Goal: Information Seeking & Learning: Compare options

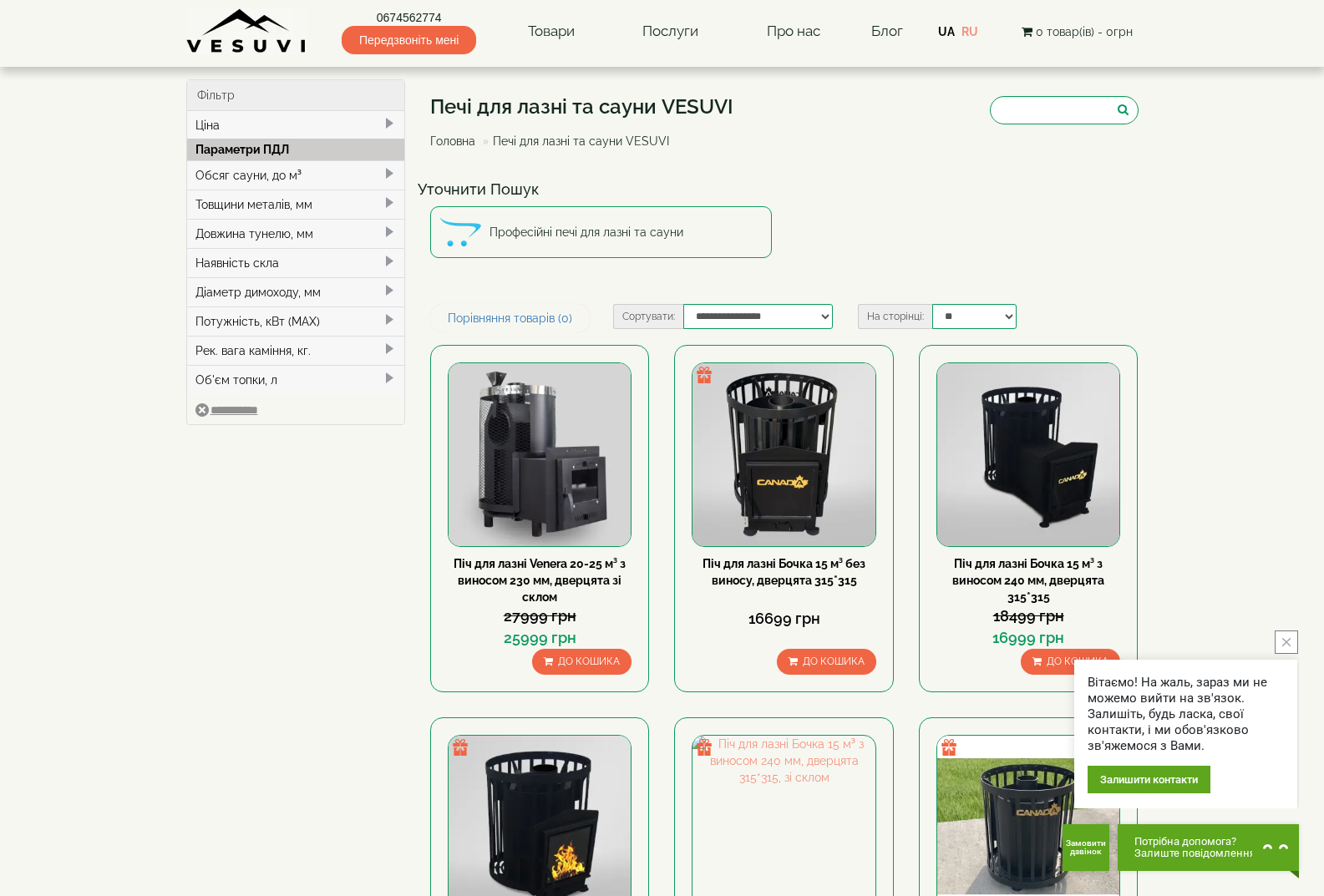
click at [1287, 640] on icon "close button" at bounding box center [1286, 642] width 8 height 8
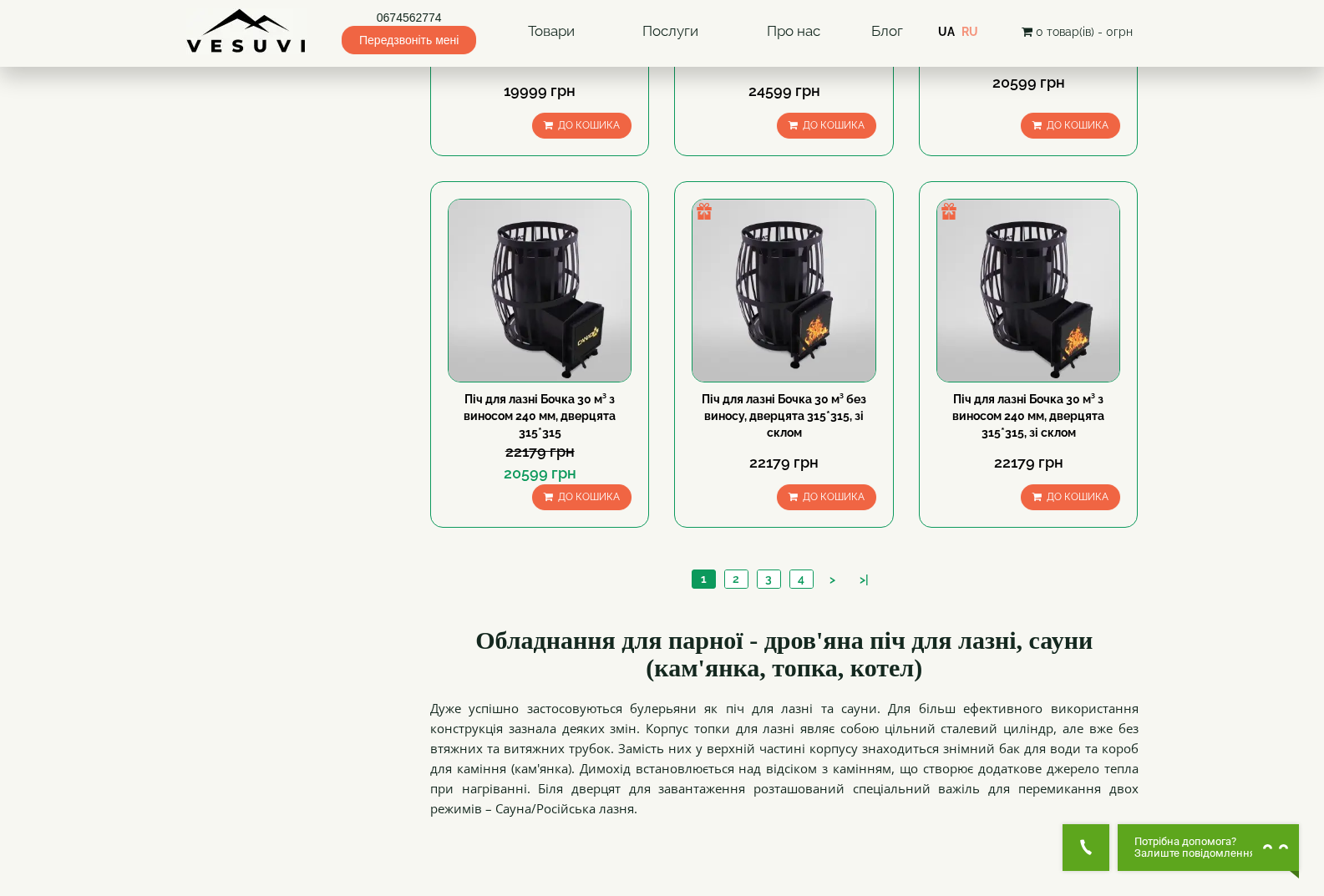
scroll to position [1504, 0]
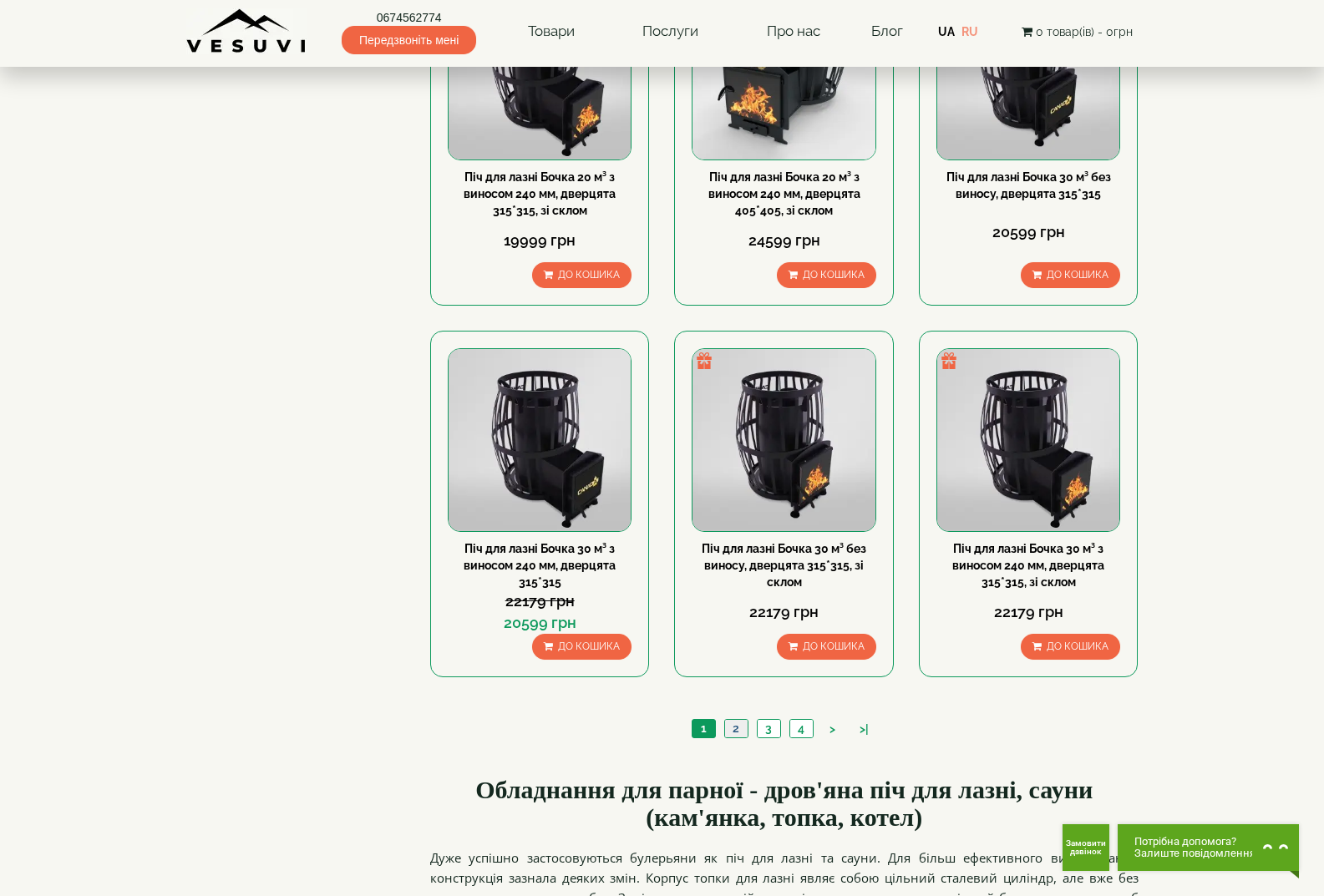
click at [743, 729] on link "2" at bounding box center [736, 729] width 24 height 18
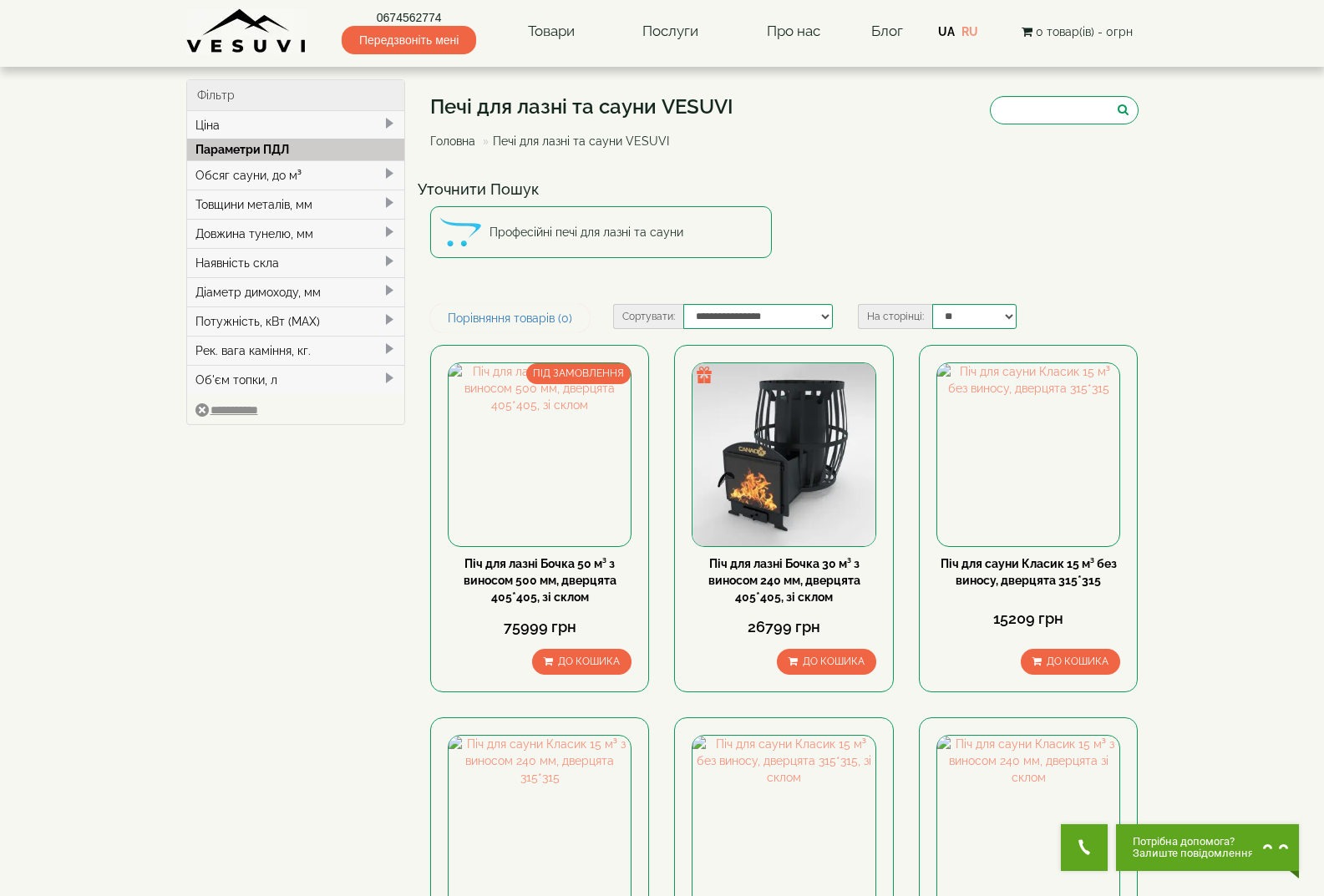
click at [260, 174] on div "Обсяг сауни, до м³" at bounding box center [295, 174] width 218 height 29
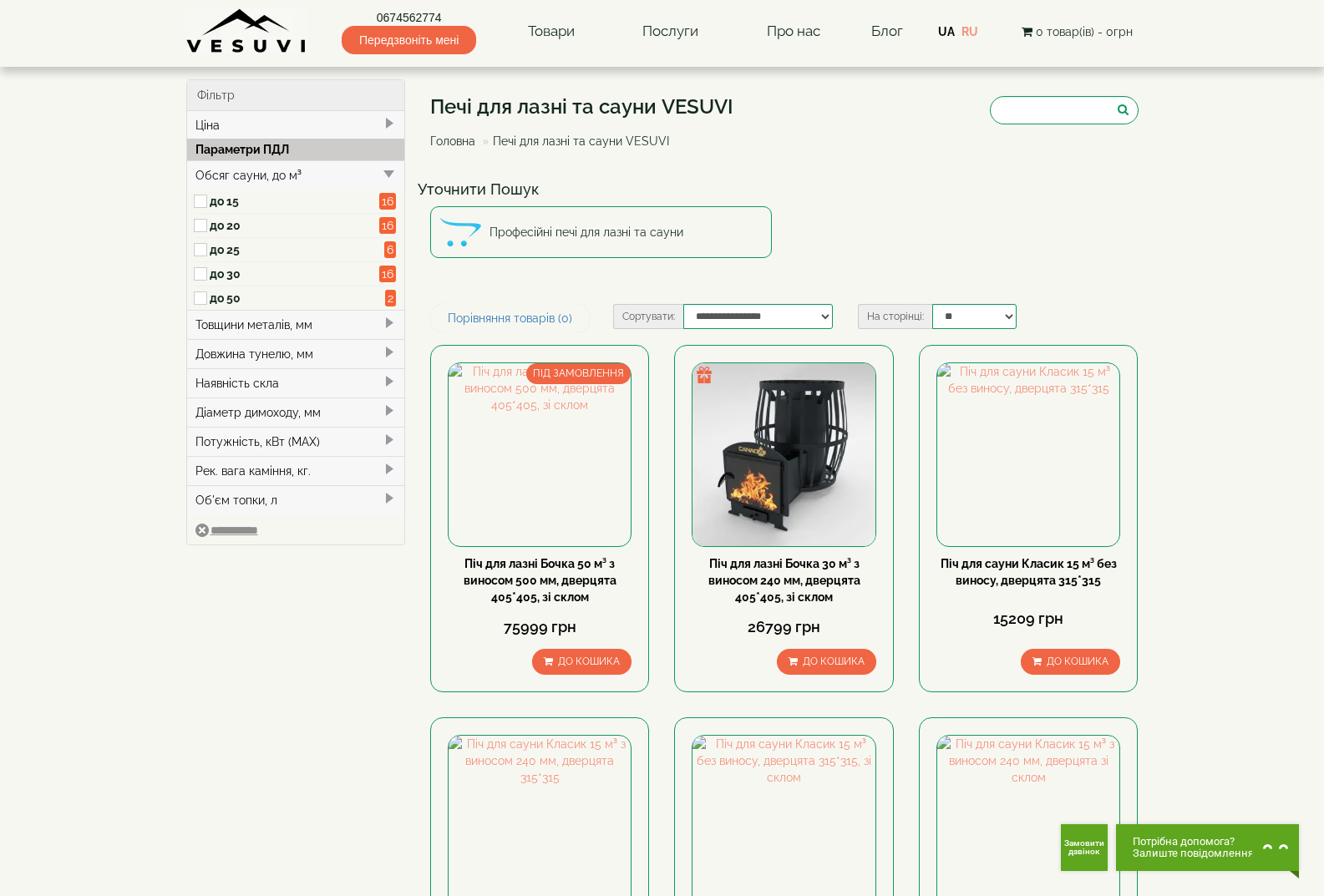
click at [268, 325] on div "Товщини металів, мм" at bounding box center [295, 324] width 218 height 29
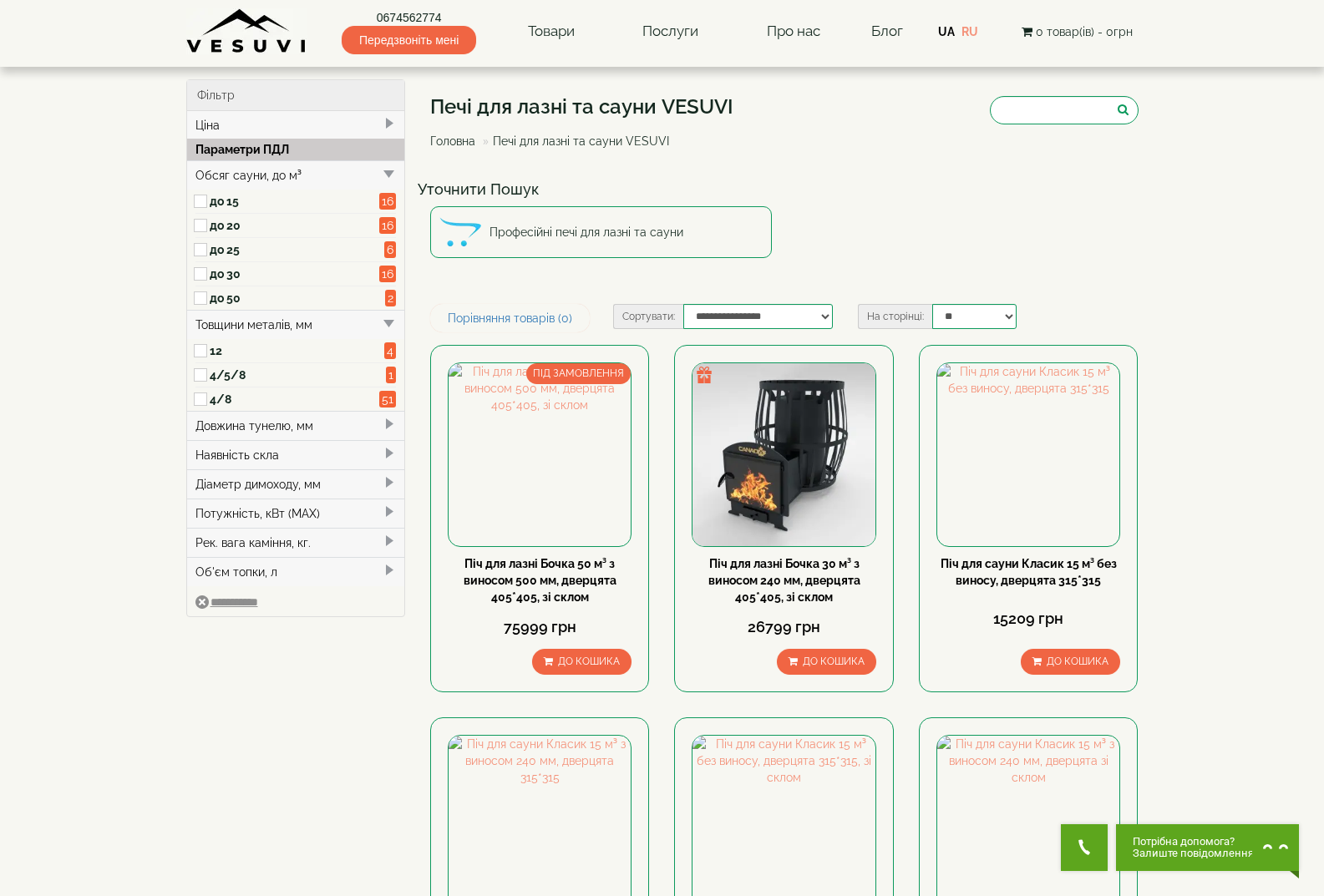
click at [229, 400] on label "4/8" at bounding box center [295, 399] width 171 height 17
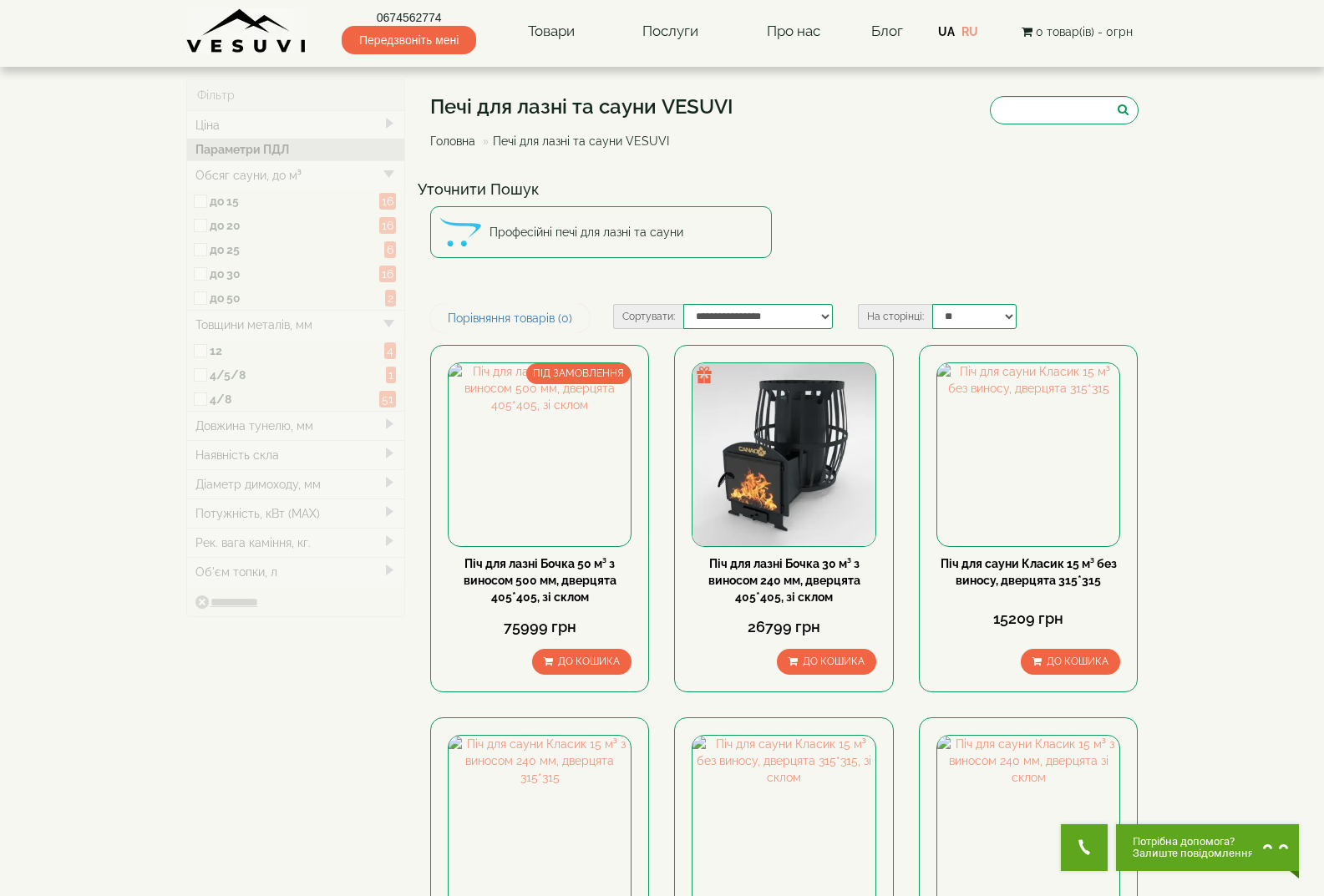
type input "*****"
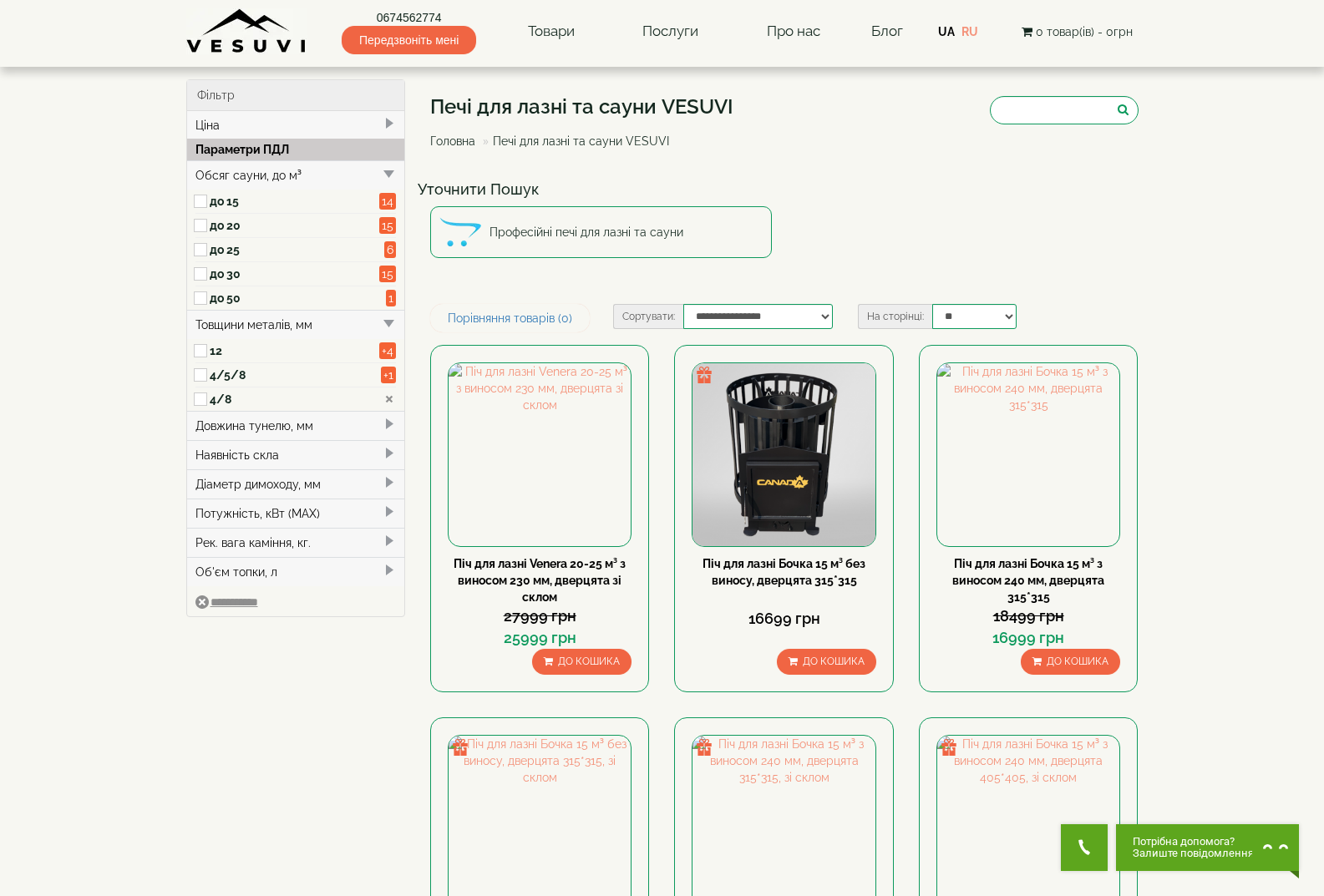
click at [290, 431] on div "Довжина тунелю, мм" at bounding box center [295, 425] width 218 height 29
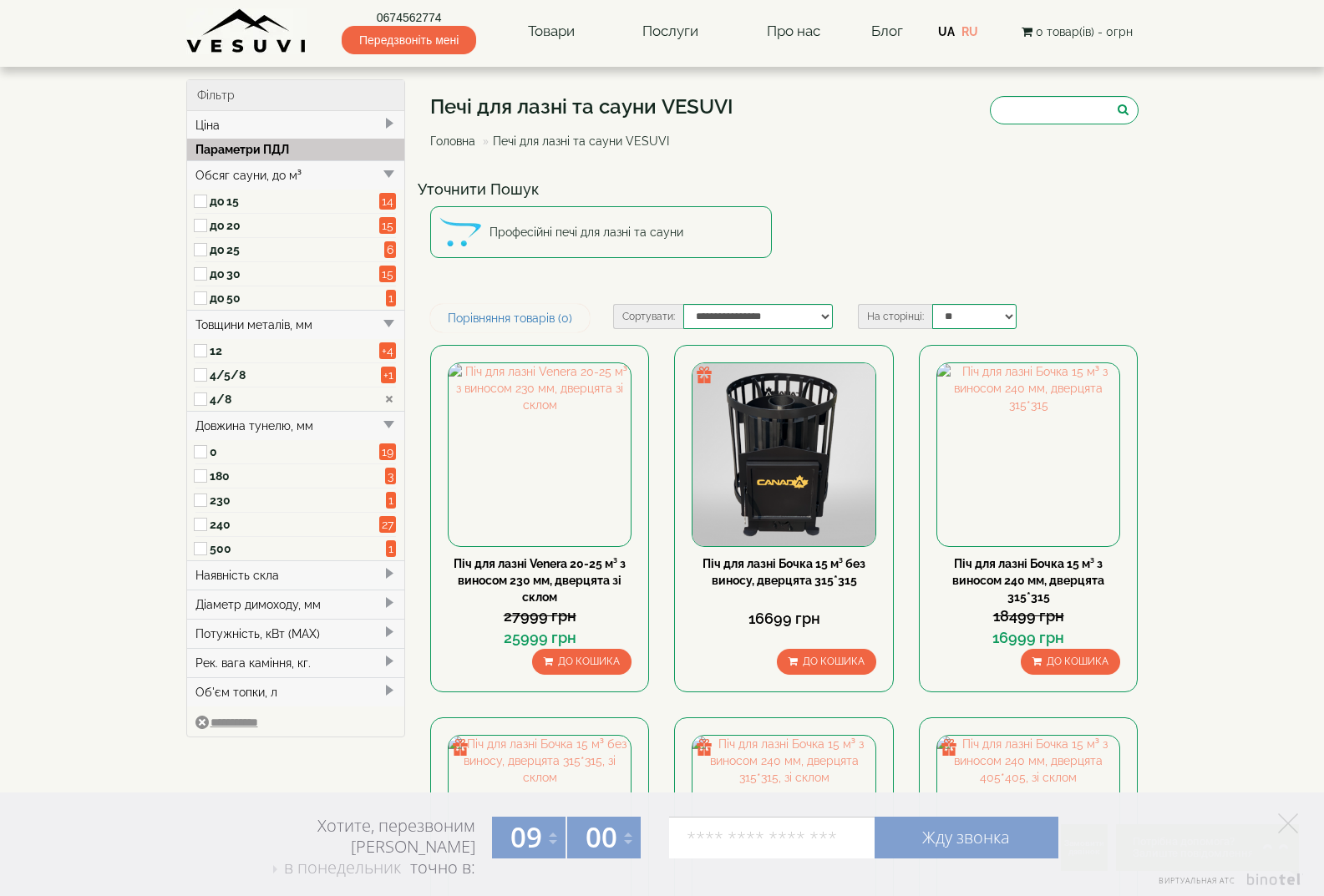
click at [274, 569] on div "Наявність скла" at bounding box center [295, 574] width 218 height 29
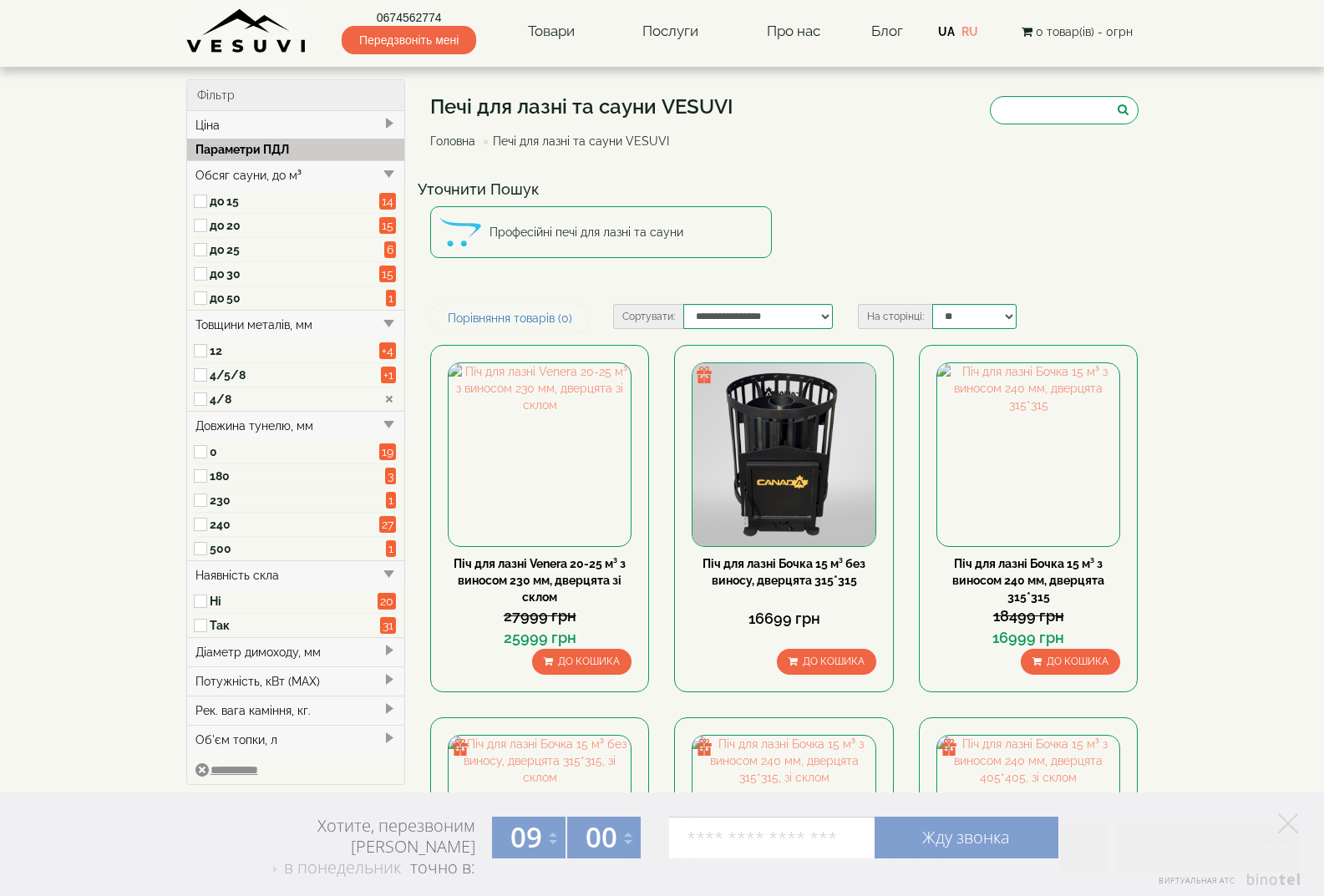
click at [273, 660] on div "Діаметр димоходу, мм" at bounding box center [295, 652] width 218 height 29
click at [261, 701] on label "150" at bounding box center [293, 702] width 168 height 17
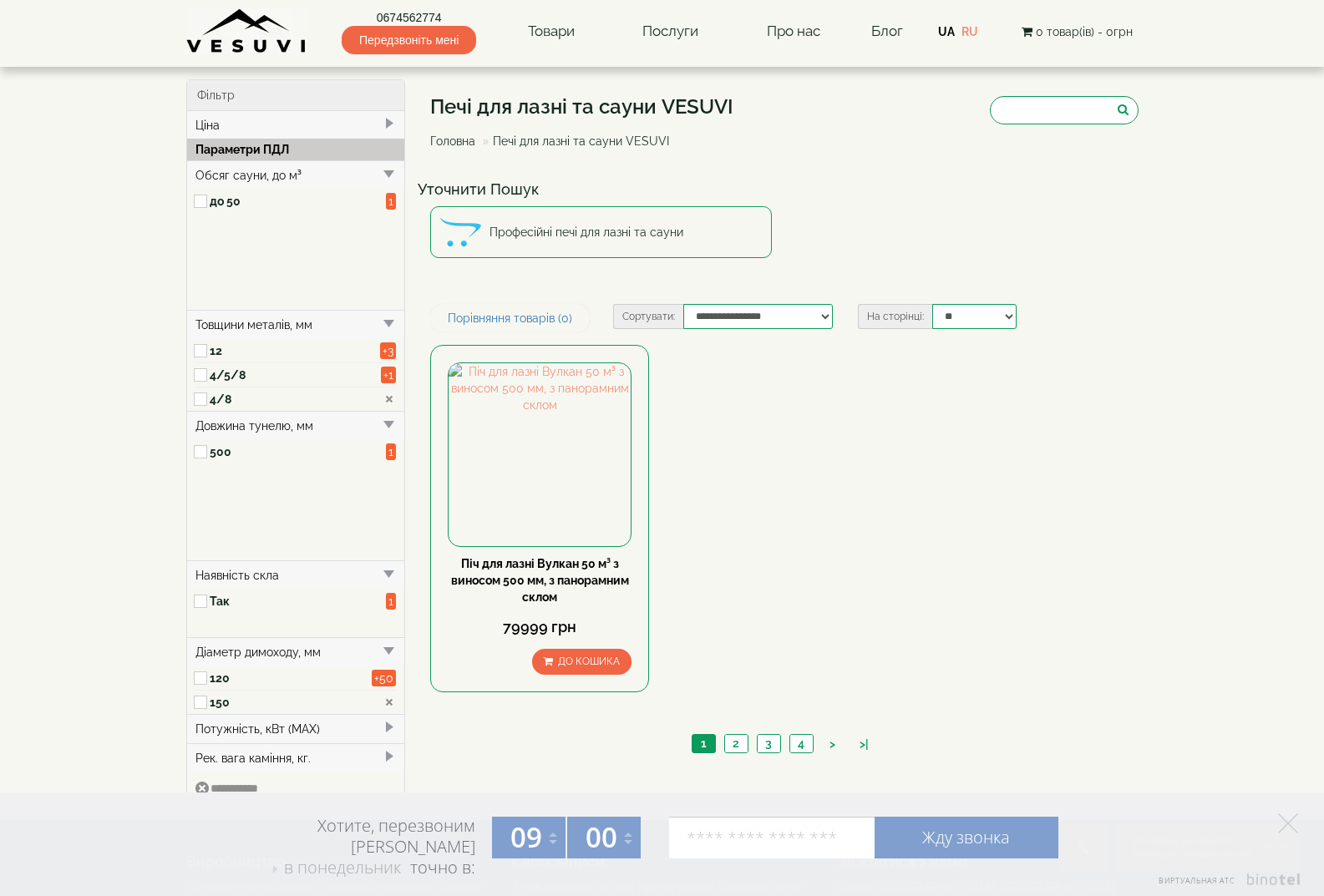
click at [261, 683] on label "120" at bounding box center [291, 677] width 163 height 17
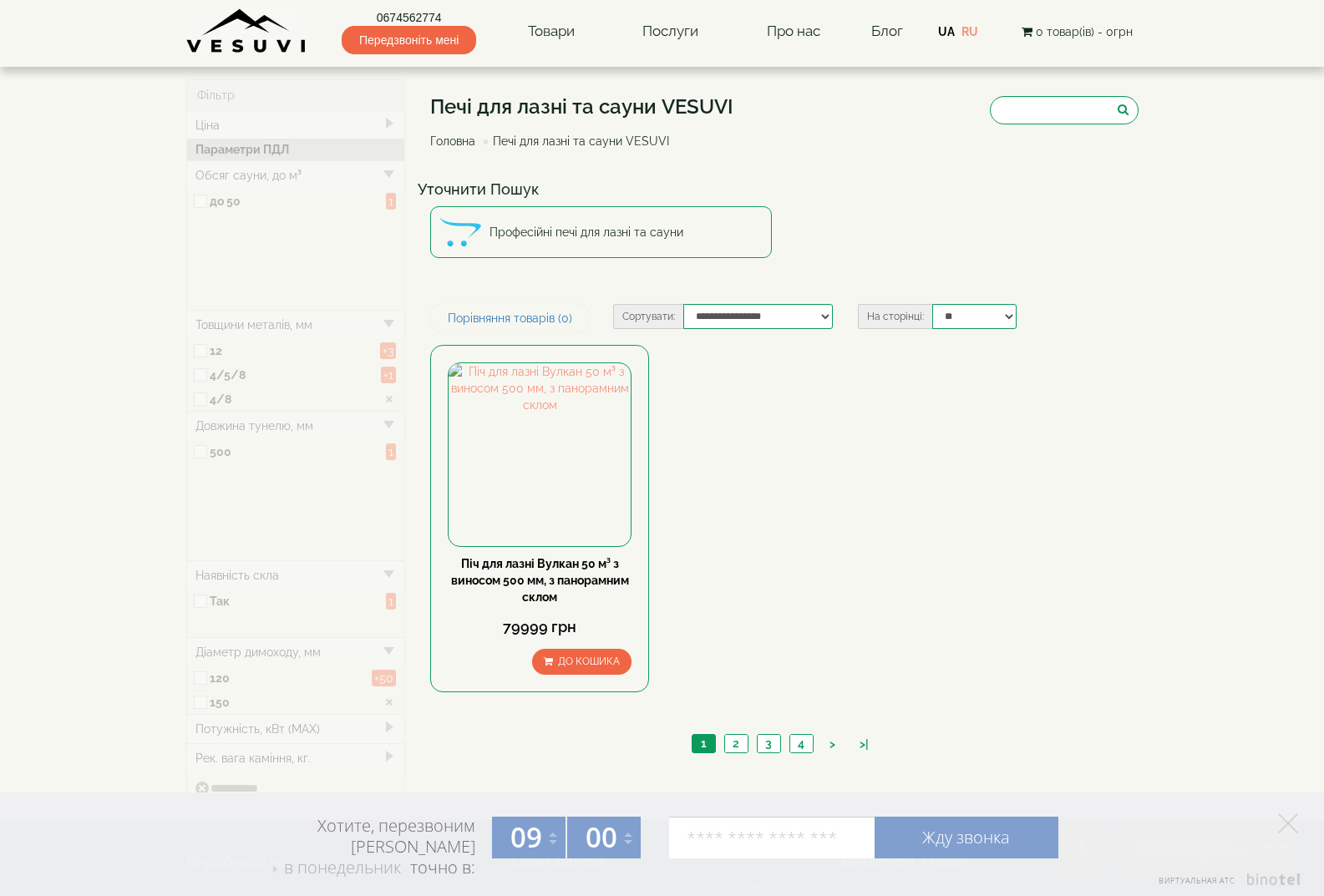
type input "*****"
